Goal: Information Seeking & Learning: Learn about a topic

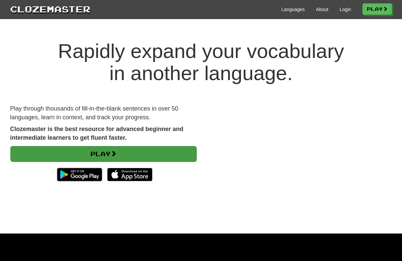
scroll to position [0, 0]
click at [101, 152] on link "Play" at bounding box center [103, 153] width 186 height 15
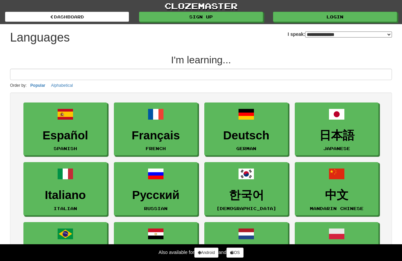
select select "*******"
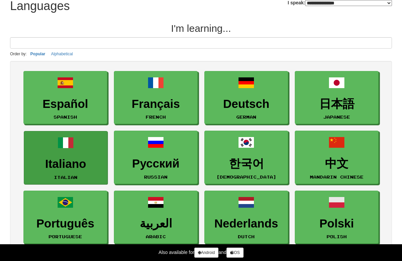
scroll to position [33, 0]
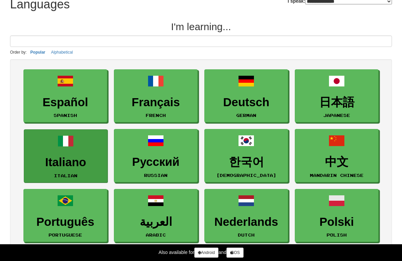
click at [83, 161] on h3 "Italiano" at bounding box center [65, 162] width 76 height 13
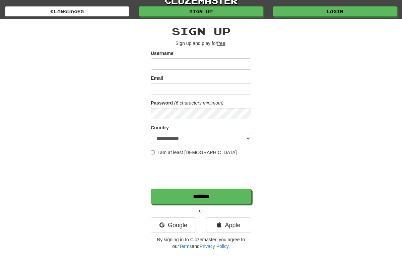
scroll to position [6, 0]
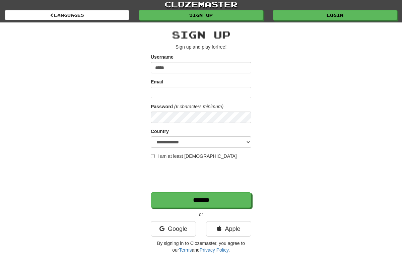
type input "*****"
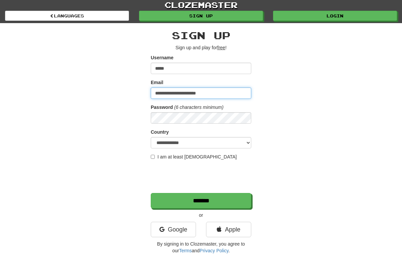
type input "**********"
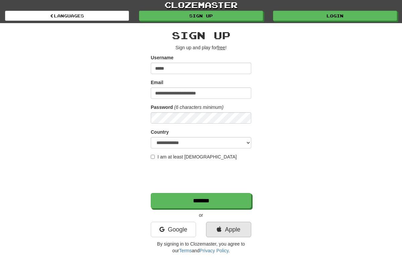
click at [227, 229] on link "Apple" at bounding box center [228, 229] width 45 height 15
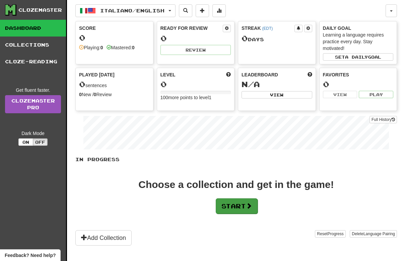
click at [234, 207] on button "Start" at bounding box center [237, 205] width 42 height 15
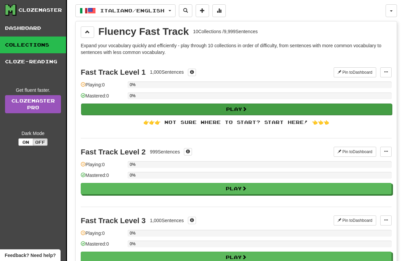
click at [178, 110] on button "Play" at bounding box center [236, 108] width 311 height 11
select select "**"
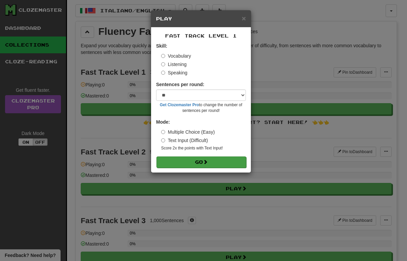
click at [208, 164] on button "Go" at bounding box center [201, 161] width 90 height 11
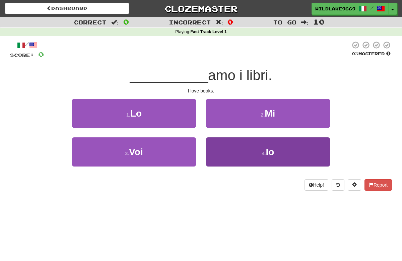
click at [259, 152] on button "4 . Io" at bounding box center [268, 151] width 124 height 29
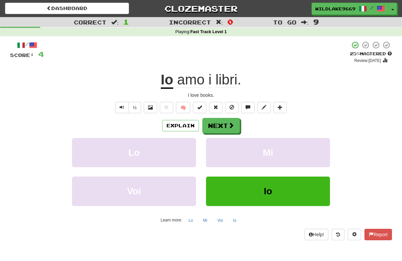
scroll to position [0, 0]
click at [211, 125] on button "Next" at bounding box center [222, 125] width 38 height 15
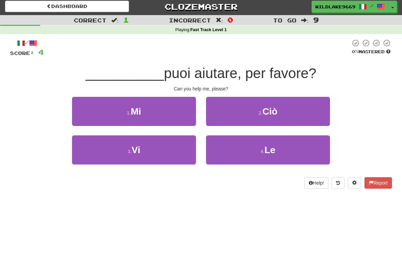
scroll to position [2, 0]
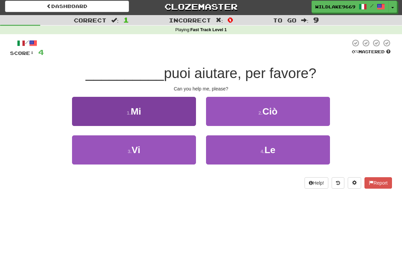
click at [144, 119] on button "1 . Mi" at bounding box center [134, 111] width 124 height 29
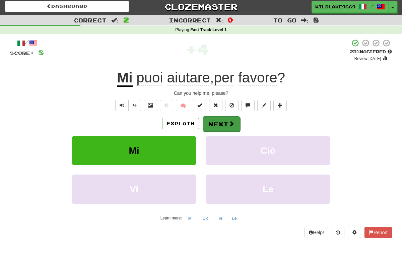
click at [224, 125] on button "Next" at bounding box center [222, 123] width 38 height 15
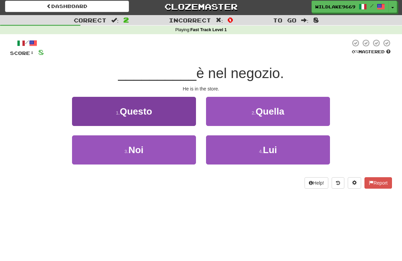
click at [169, 123] on button "1 . Questo" at bounding box center [134, 111] width 124 height 29
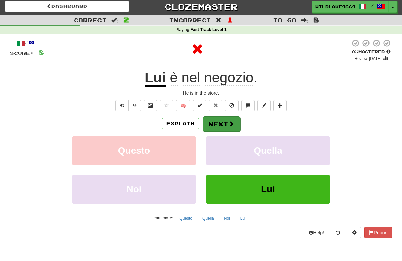
click at [215, 122] on button "Next" at bounding box center [222, 123] width 38 height 15
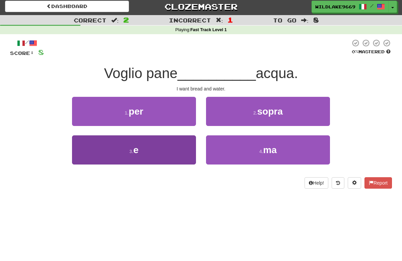
click at [184, 146] on button "3 . e" at bounding box center [134, 149] width 124 height 29
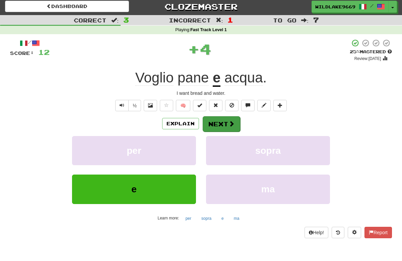
click at [221, 121] on button "Next" at bounding box center [222, 123] width 38 height 15
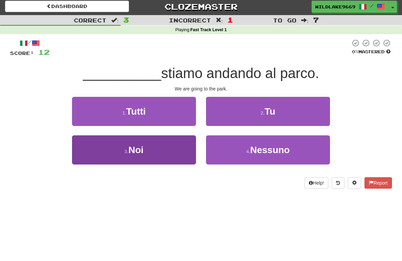
click at [184, 142] on button "3 . Noi" at bounding box center [134, 149] width 124 height 29
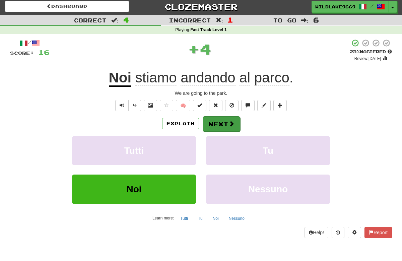
click at [228, 121] on span at bounding box center [231, 124] width 6 height 6
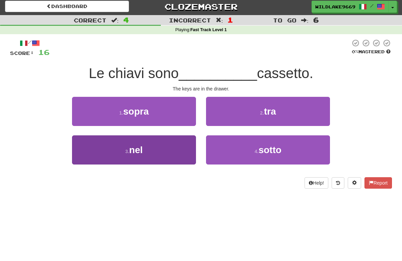
click at [185, 143] on button "3 . nel" at bounding box center [134, 149] width 124 height 29
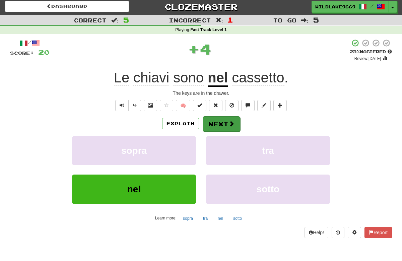
click at [234, 121] on span at bounding box center [231, 124] width 6 height 6
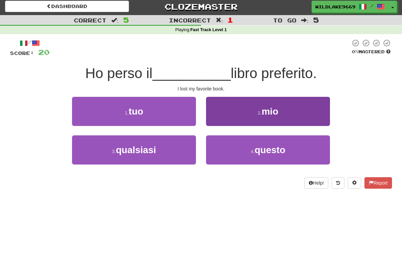
click at [242, 122] on button "2 . mio" at bounding box center [268, 111] width 124 height 29
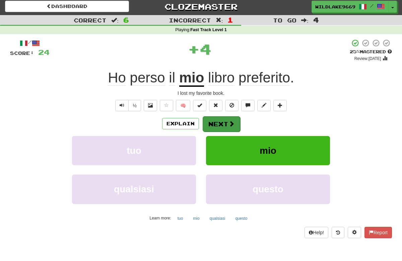
click at [232, 127] on button "Next" at bounding box center [222, 123] width 38 height 15
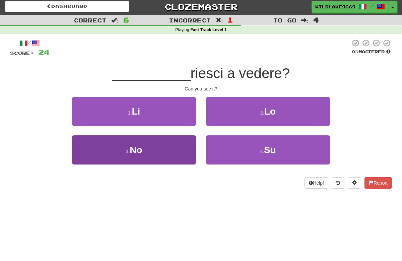
click at [158, 143] on button "3 . No" at bounding box center [134, 149] width 124 height 29
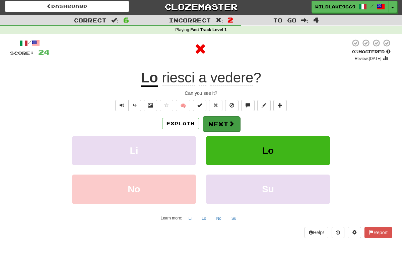
click at [230, 122] on span at bounding box center [231, 124] width 6 height 6
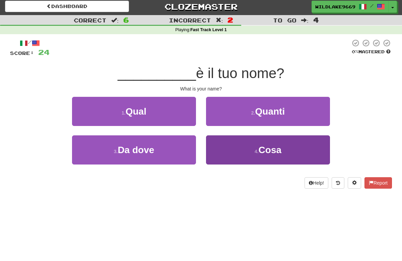
click at [269, 148] on span "Cosa" at bounding box center [270, 150] width 23 height 10
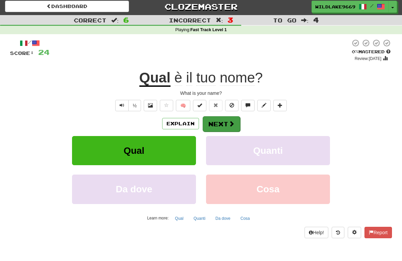
click at [233, 126] on span at bounding box center [231, 124] width 6 height 6
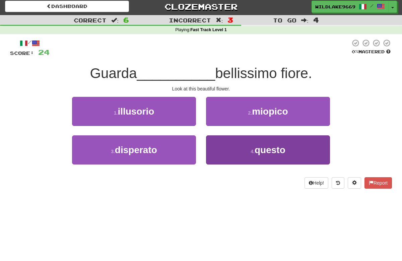
click at [270, 143] on button "4 . questo" at bounding box center [268, 149] width 124 height 29
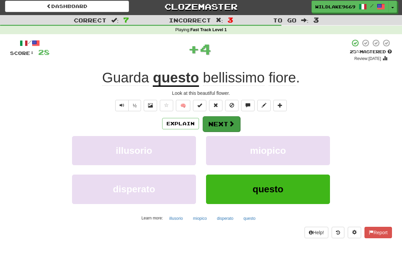
click at [233, 121] on span at bounding box center [231, 124] width 6 height 6
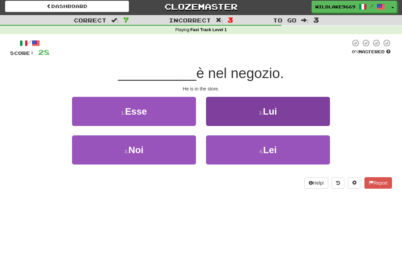
click at [268, 116] on span "Lui" at bounding box center [270, 111] width 14 height 10
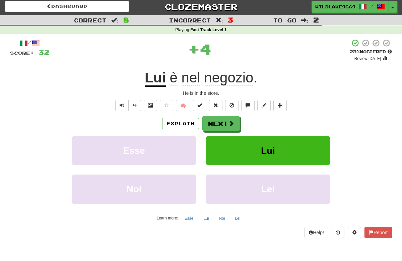
click at [284, 147] on button "Lui" at bounding box center [268, 150] width 124 height 29
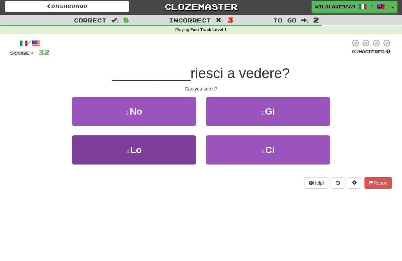
click at [189, 150] on button "3 . Lo" at bounding box center [134, 149] width 124 height 29
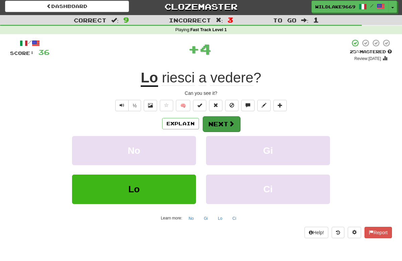
click at [234, 123] on span at bounding box center [231, 124] width 6 height 6
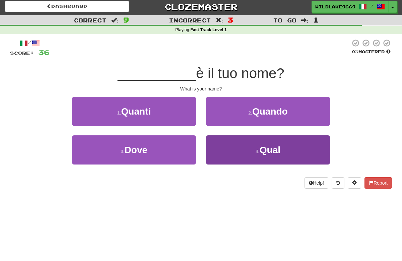
click at [261, 146] on span "Qual" at bounding box center [270, 150] width 21 height 10
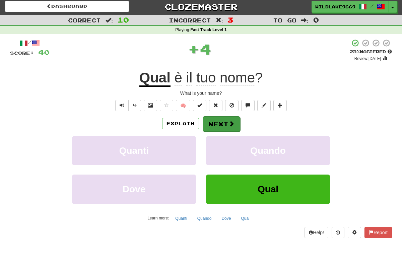
click at [226, 121] on button "Next" at bounding box center [222, 123] width 38 height 15
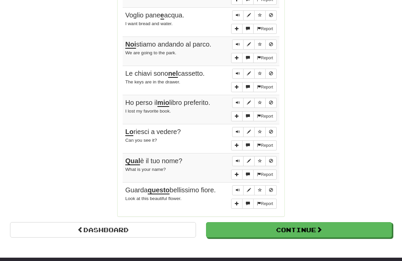
scroll to position [480, 0]
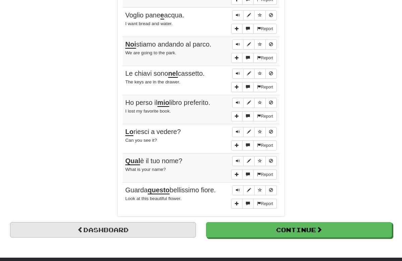
click at [175, 225] on link "Dashboard" at bounding box center [103, 229] width 186 height 15
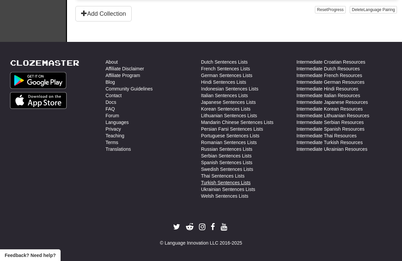
scroll to position [236, 0]
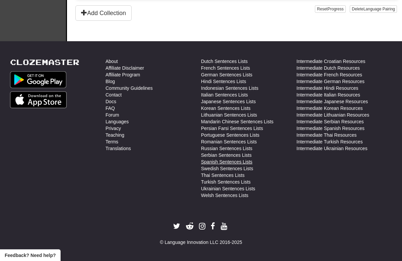
click at [219, 162] on link "Spanish Sentences Lists" at bounding box center [226, 161] width 51 height 7
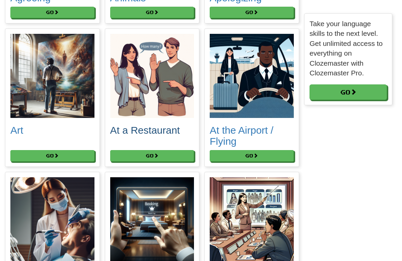
scroll to position [206, 0]
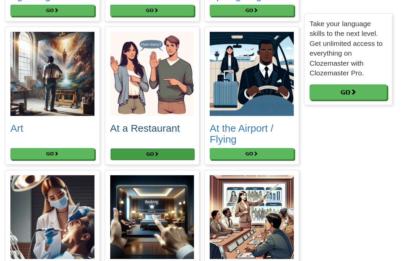
click at [159, 156] on button "Go" at bounding box center [153, 153] width 84 height 11
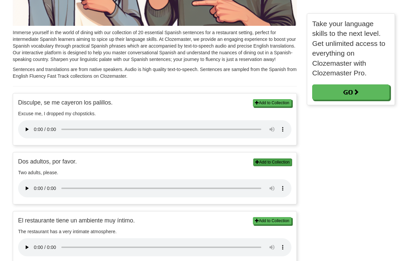
scroll to position [107, 0]
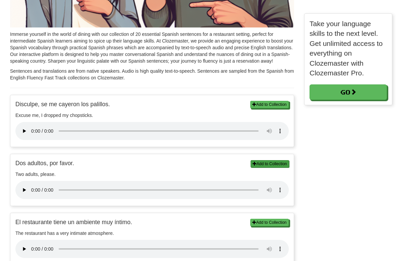
click at [273, 164] on button "Add to Collection" at bounding box center [270, 163] width 39 height 7
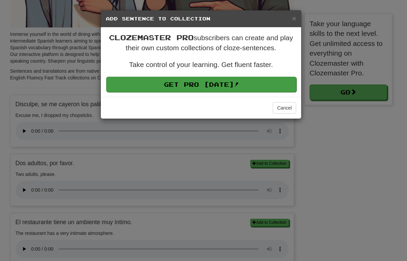
click at [243, 86] on link "Get Pro Today!" at bounding box center [201, 84] width 190 height 15
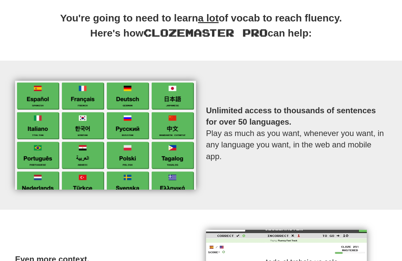
scroll to position [204, 0]
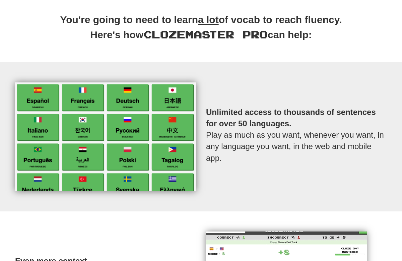
click at [50, 131] on img at bounding box center [105, 136] width 181 height 109
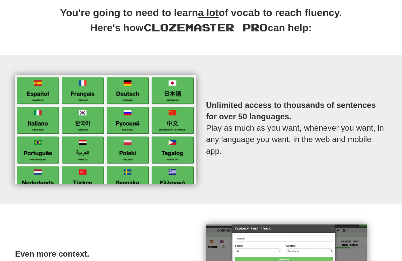
click at [50, 131] on img at bounding box center [105, 129] width 181 height 109
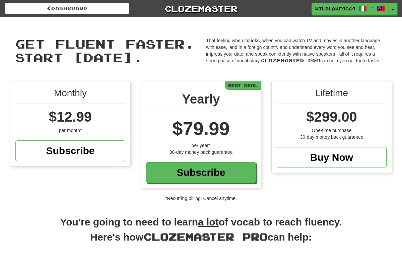
scroll to position [0, 0]
